Goal: Use online tool/utility: Use online tool/utility

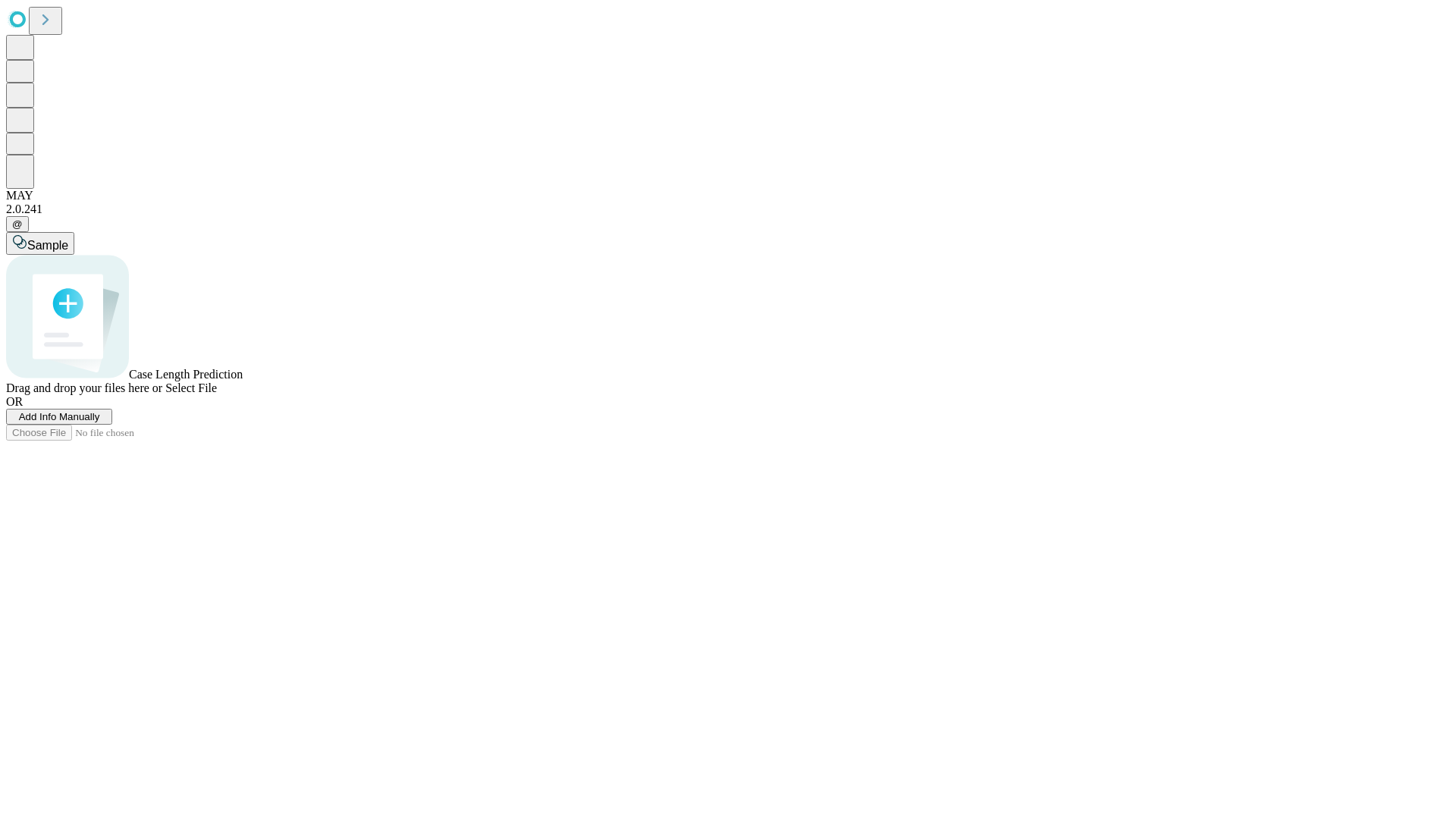
click at [217, 395] on span "Select File" at bounding box center [192, 387] width 52 height 13
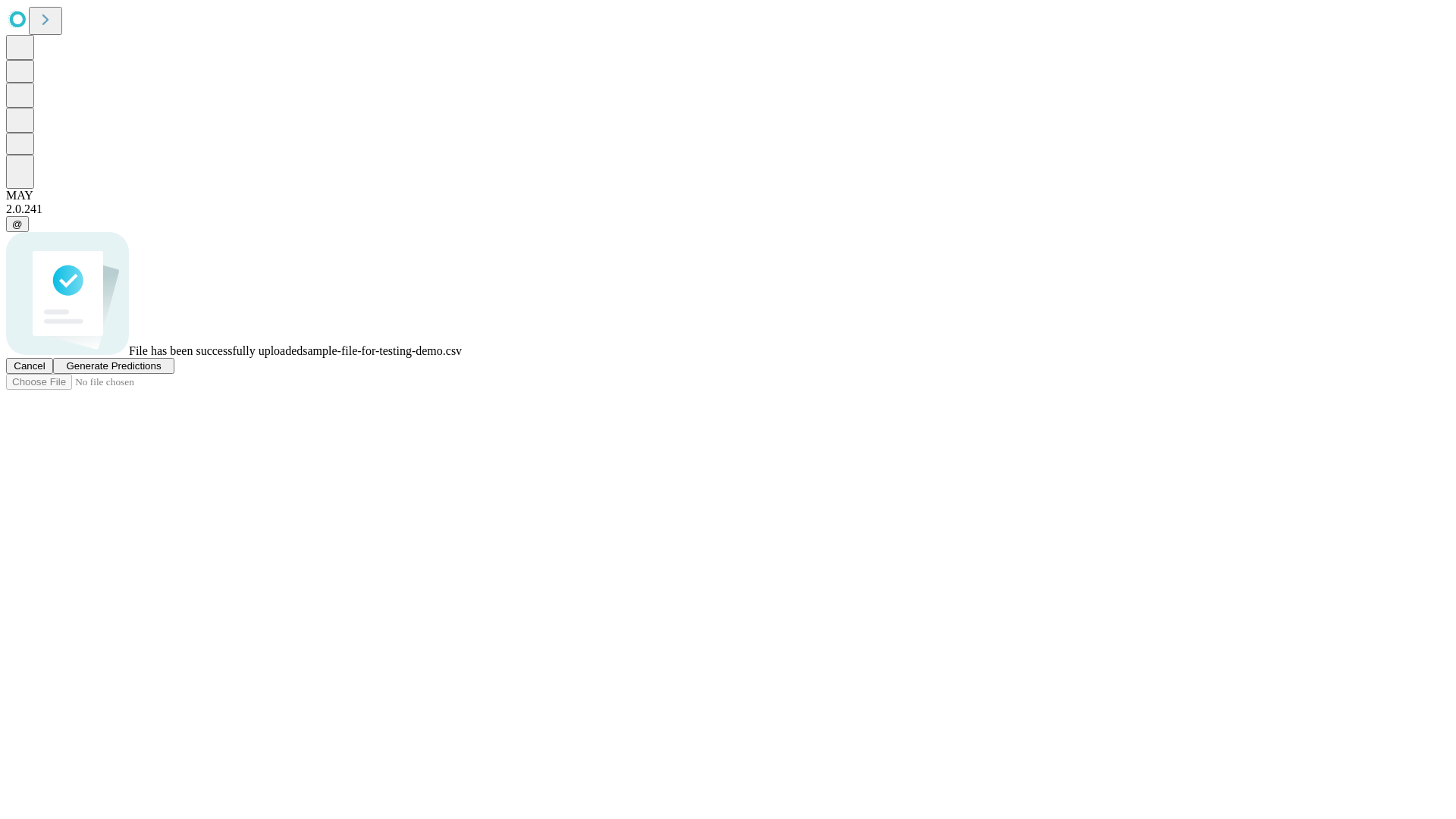
click at [161, 371] on span "Generate Predictions" at bounding box center [113, 366] width 95 height 12
